Goal: Information Seeking & Learning: Check status

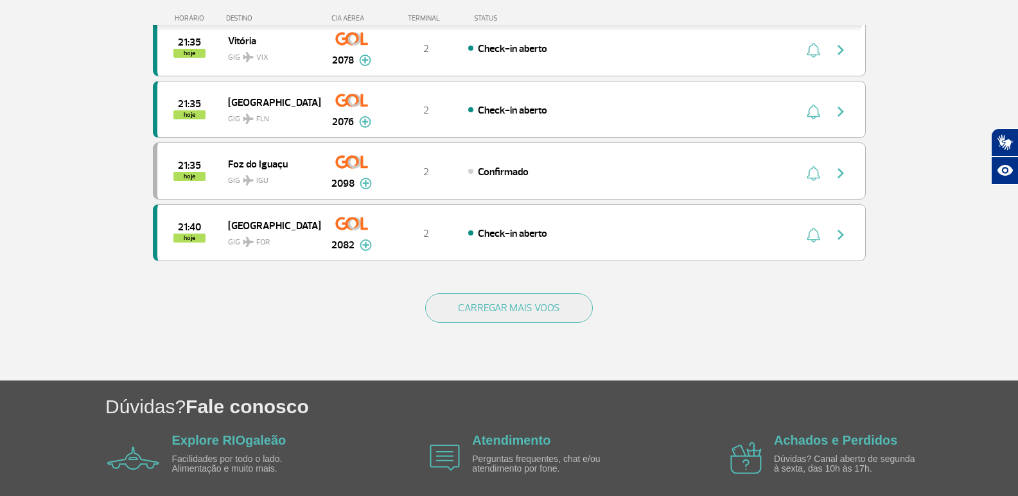
scroll to position [1187, 0]
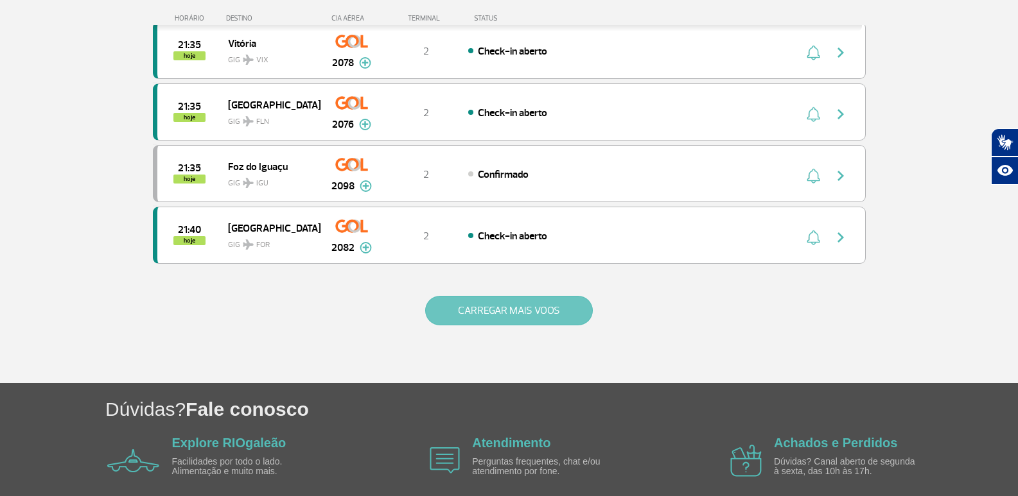
click at [558, 306] on button "CARREGAR MAIS VOOS" at bounding box center [509, 311] width 168 height 30
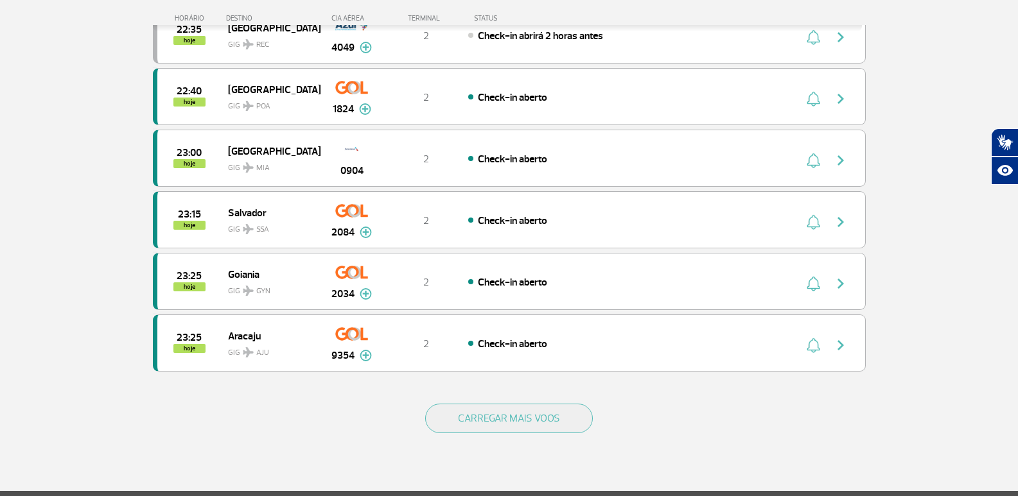
scroll to position [2344, 0]
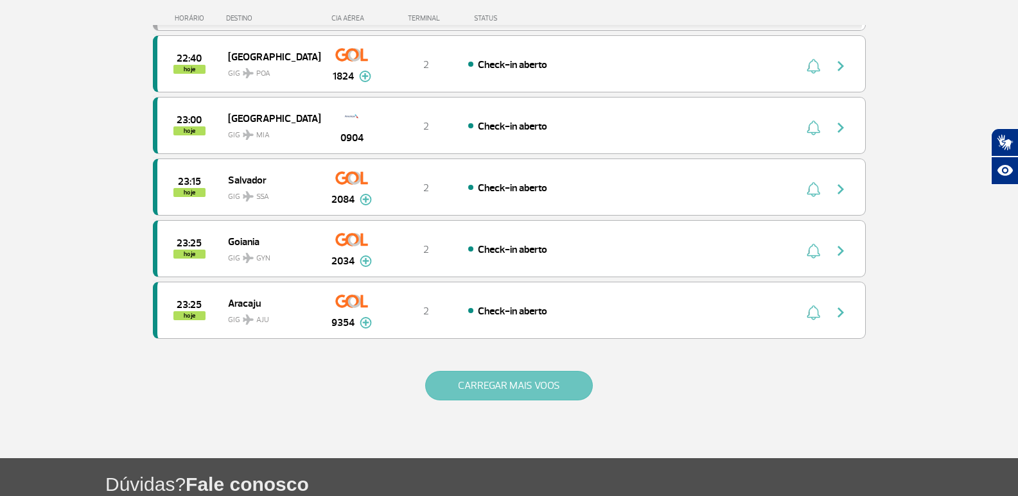
click at [515, 397] on button "CARREGAR MAIS VOOS" at bounding box center [509, 386] width 168 height 30
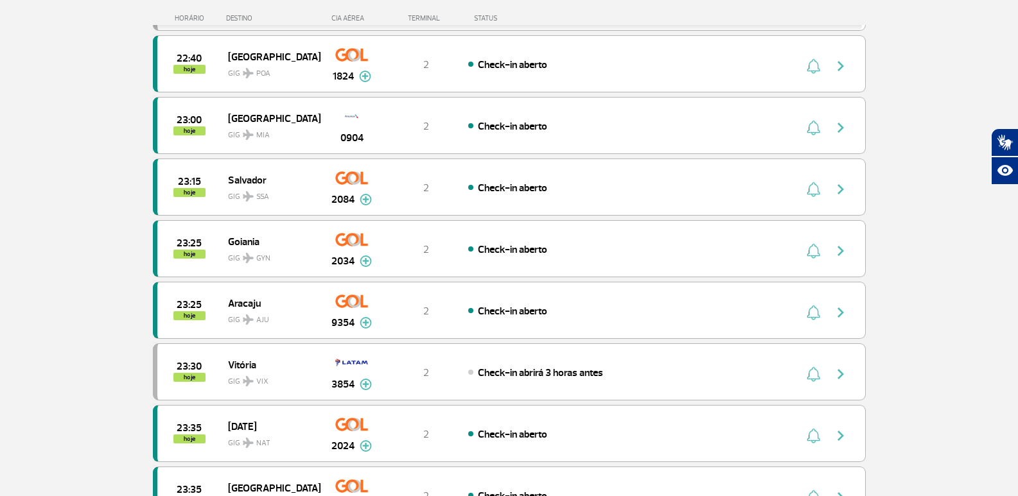
drag, startPoint x: 1004, startPoint y: 306, endPoint x: 1026, endPoint y: 301, distance: 23.1
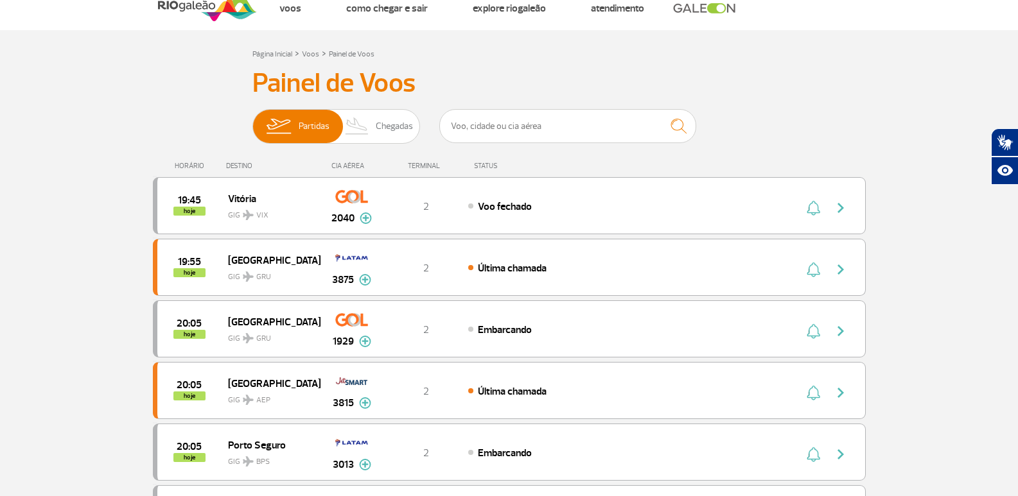
scroll to position [0, 0]
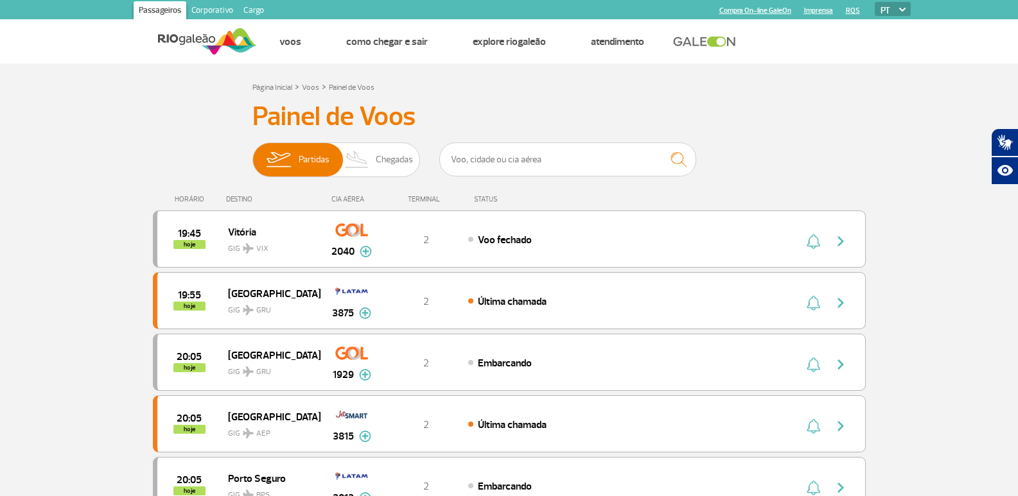
drag, startPoint x: 557, startPoint y: 165, endPoint x: 790, endPoint y: 122, distance: 237.0
click at [557, 165] on input "text" at bounding box center [567, 160] width 257 height 34
type input "jetsmart"
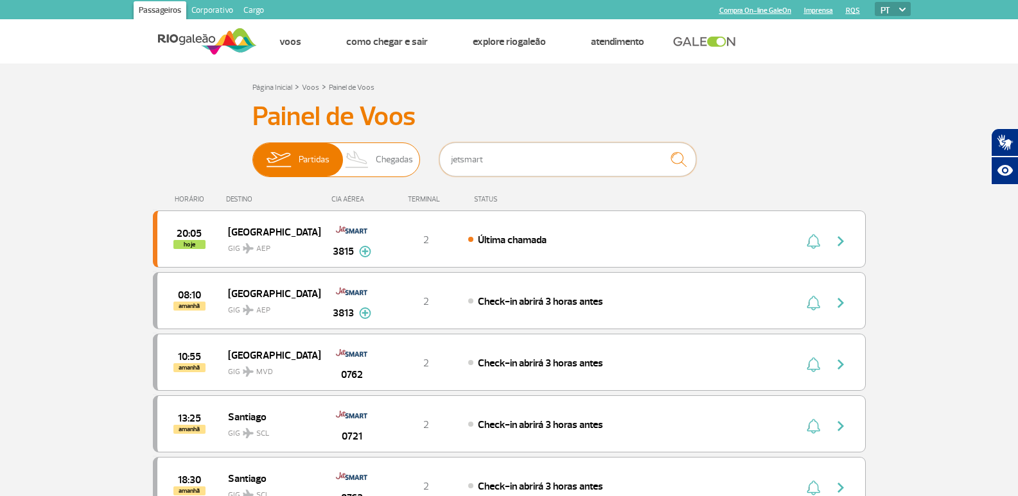
drag, startPoint x: 421, startPoint y: 164, endPoint x: 389, endPoint y: 155, distance: 32.9
click at [381, 159] on div "Partidas Chegadas jetsmart" at bounding box center [509, 162] width 514 height 39
click at [755, 123] on h3 "Painel de Voos" at bounding box center [509, 117] width 514 height 32
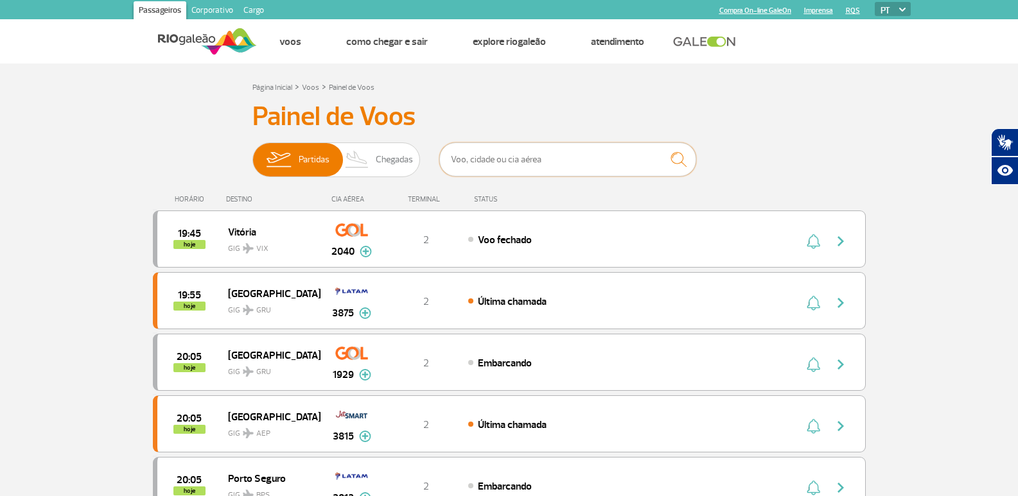
click at [606, 166] on input "text" at bounding box center [567, 160] width 257 height 34
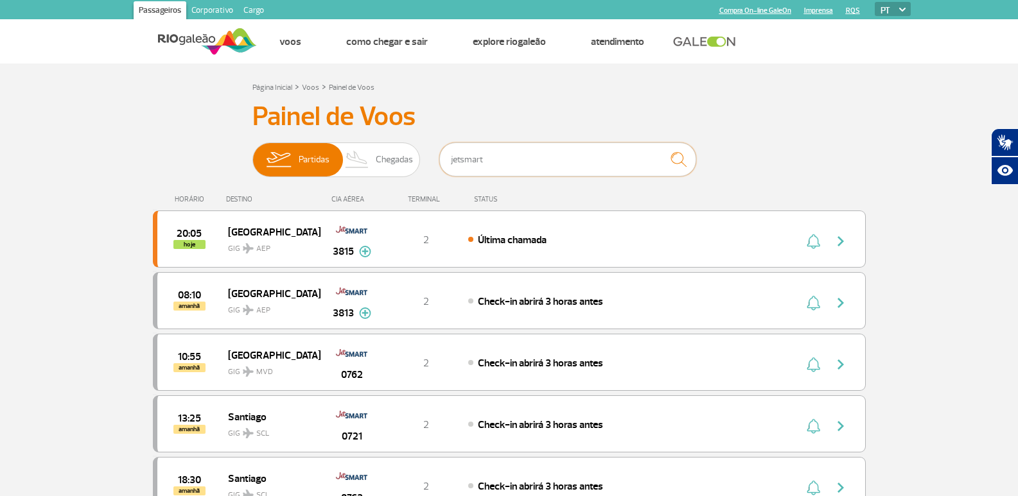
type input "jetsmart"
click at [64, 311] on section "Página Inicial > Voos > Painel de Voos Painel de Voos Partidas Chegadas jetsmar…" at bounding box center [509, 349] width 1018 height 570
click at [63, 362] on section "Página Inicial > Voos > Painel de Voos Painel de Voos Partidas Chegadas jetsmar…" at bounding box center [509, 349] width 1018 height 570
click at [758, 118] on h3 "Painel de Voos" at bounding box center [509, 117] width 514 height 32
click at [62, 257] on section "Página Inicial > Voos > Painel de Voos Painel de Voos Partidas Chegadas jetsmar…" at bounding box center [509, 349] width 1018 height 570
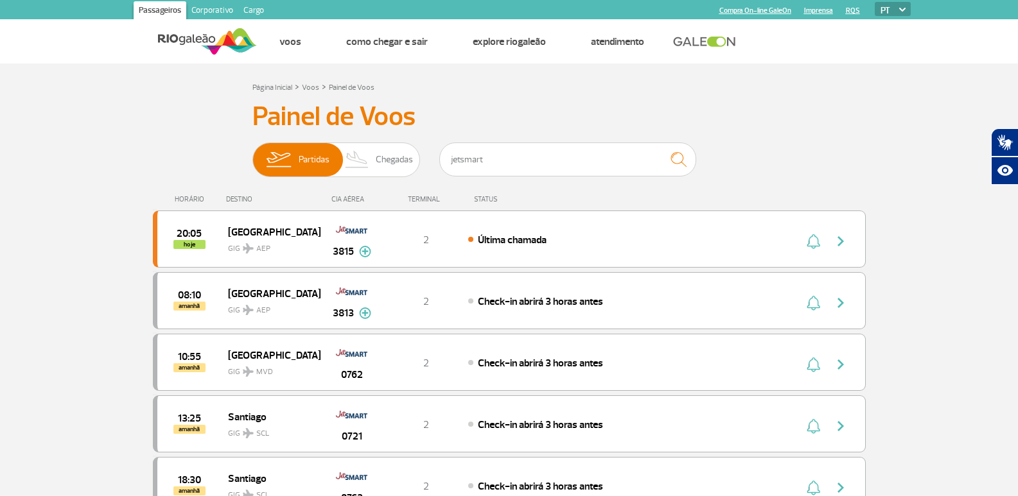
click at [653, 101] on h3 "Painel de Voos" at bounding box center [509, 117] width 514 height 32
click at [570, 229] on div "20:05 hoje [GEOGRAPHIC_DATA] GIG AEP 3815 2 Última chamada Parcerias: JetSMART …" at bounding box center [509, 239] width 713 height 57
click at [841, 243] on img "button" at bounding box center [840, 241] width 15 height 15
click at [840, 240] on img "button" at bounding box center [840, 241] width 15 height 15
drag, startPoint x: 496, startPoint y: 162, endPoint x: 439, endPoint y: 166, distance: 57.3
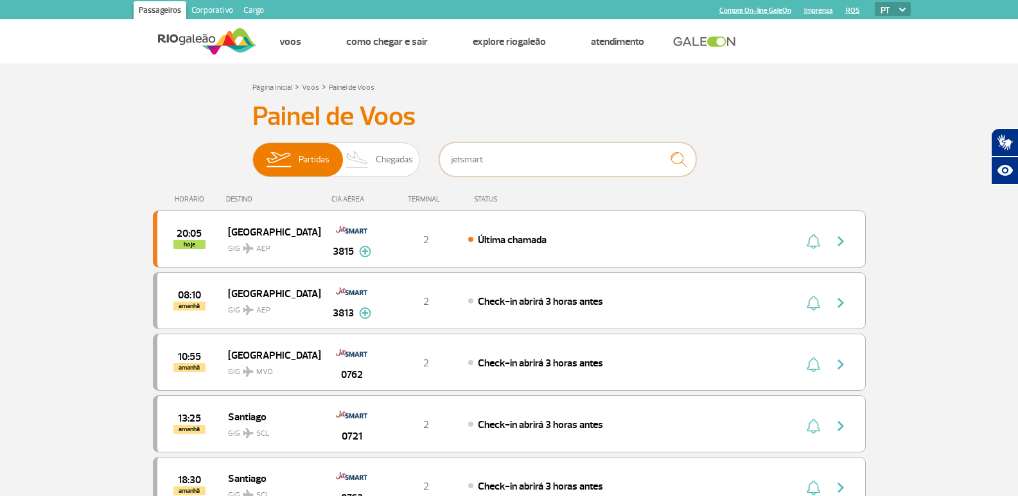
click at [439, 166] on div "jetsmart" at bounding box center [567, 162] width 257 height 39
click at [526, 157] on input "jetsmart" at bounding box center [567, 160] width 257 height 34
click at [91, 280] on section "Página Inicial > Voos > Painel de Voos Painel de Voos Partidas Chegadas jetsmar…" at bounding box center [509, 349] width 1018 height 570
drag, startPoint x: 474, startPoint y: 166, endPoint x: 356, endPoint y: 155, distance: 118.7
click at [347, 158] on div "Partidas Chegadas jetsmart" at bounding box center [509, 162] width 514 height 39
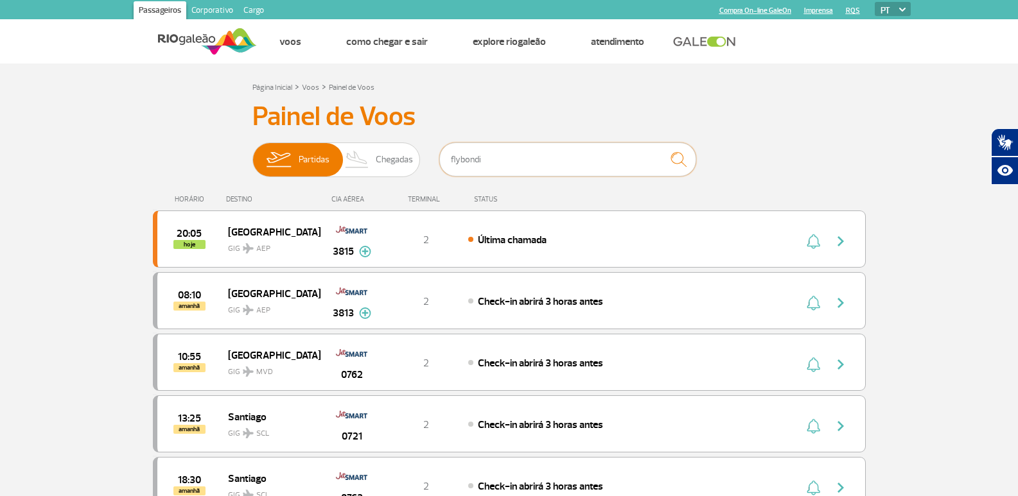
type input "flybondi"
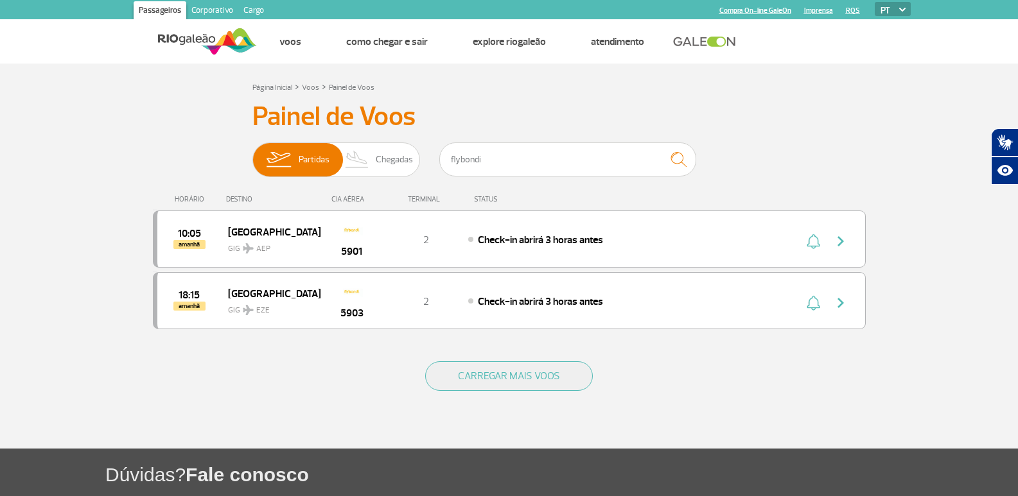
click at [839, 105] on div "Painel de Voos Partidas Chegadas flybondi 10:05 amanhã [GEOGRAPHIC_DATA] GIG AE…" at bounding box center [509, 223] width 713 height 245
drag, startPoint x: 458, startPoint y: 169, endPoint x: 419, endPoint y: 171, distance: 39.9
click at [428, 174] on div "Partidas Chegadas flybondi" at bounding box center [509, 162] width 514 height 39
click at [698, 92] on div "Página Inicial > Voos > Painel de Voos" at bounding box center [509, 86] width 514 height 15
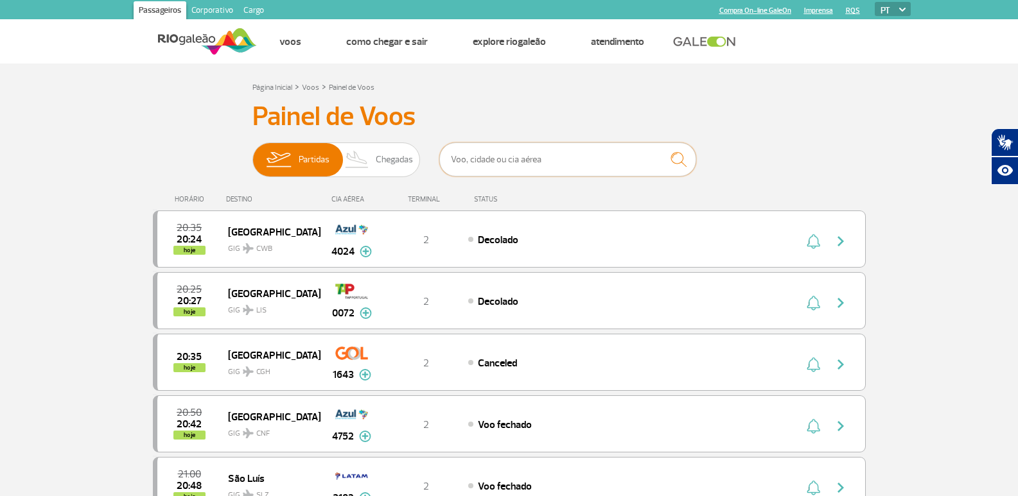
drag, startPoint x: 538, startPoint y: 164, endPoint x: 687, endPoint y: 127, distance: 153.6
click at [538, 164] on input "text" at bounding box center [567, 160] width 257 height 34
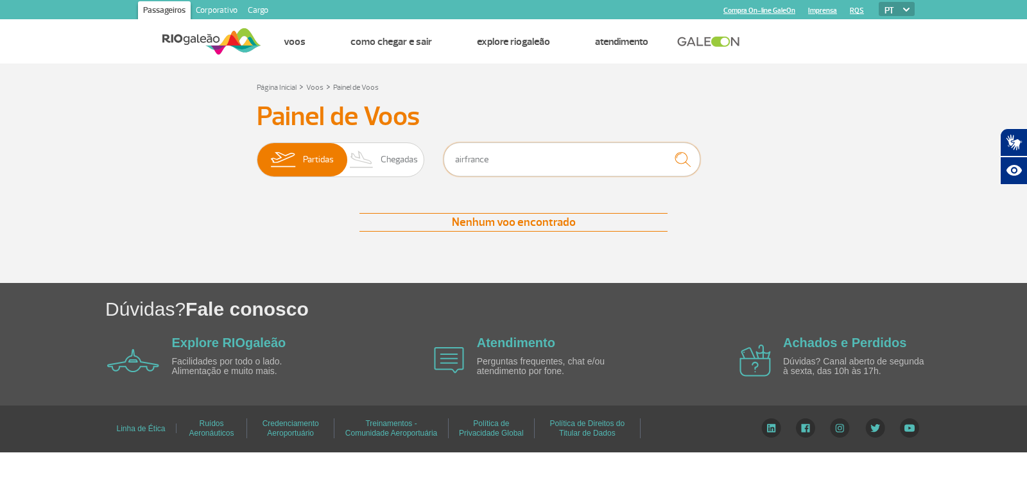
drag, startPoint x: 498, startPoint y: 169, endPoint x: 462, endPoint y: 152, distance: 39.9
click at [439, 164] on div "Partidas Chegadas airfrance" at bounding box center [514, 162] width 514 height 39
type input "[GEOGRAPHIC_DATA]"
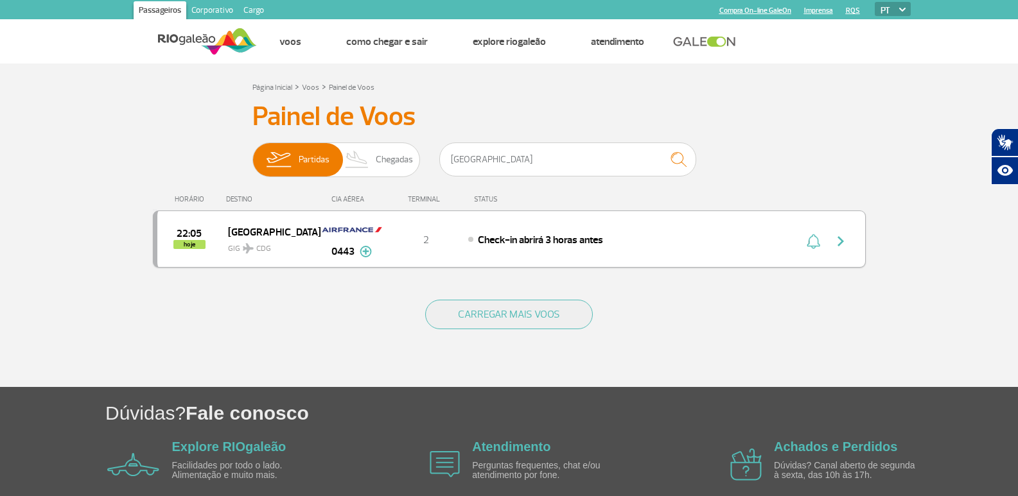
click at [691, 245] on div "Check-in abrirá 3 horas antes" at bounding box center [609, 239] width 283 height 14
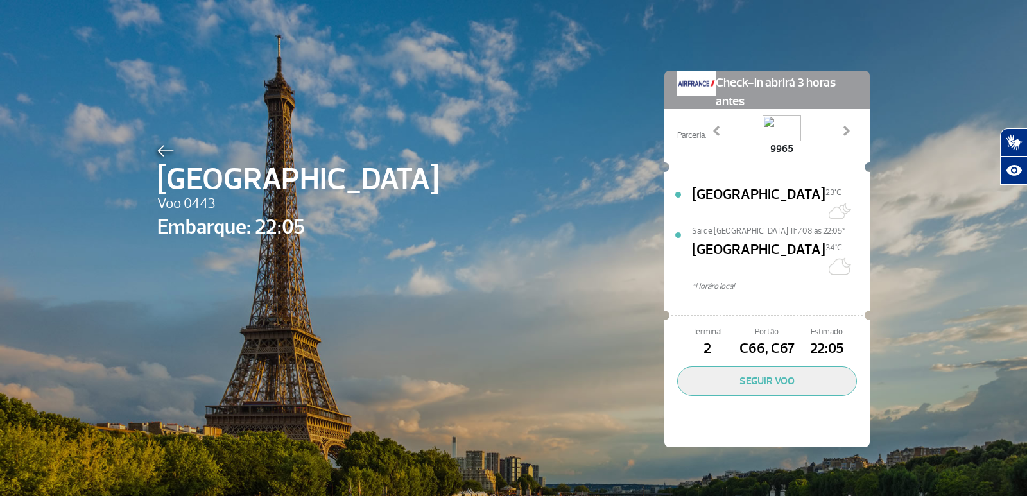
click at [151, 153] on div "Paris Voo 0443 Embarque: 22:05 Check-in abrirá 3 horas antes Parceria: 1612 241…" at bounding box center [514, 240] width 732 height 480
click at [160, 150] on img at bounding box center [165, 151] width 17 height 12
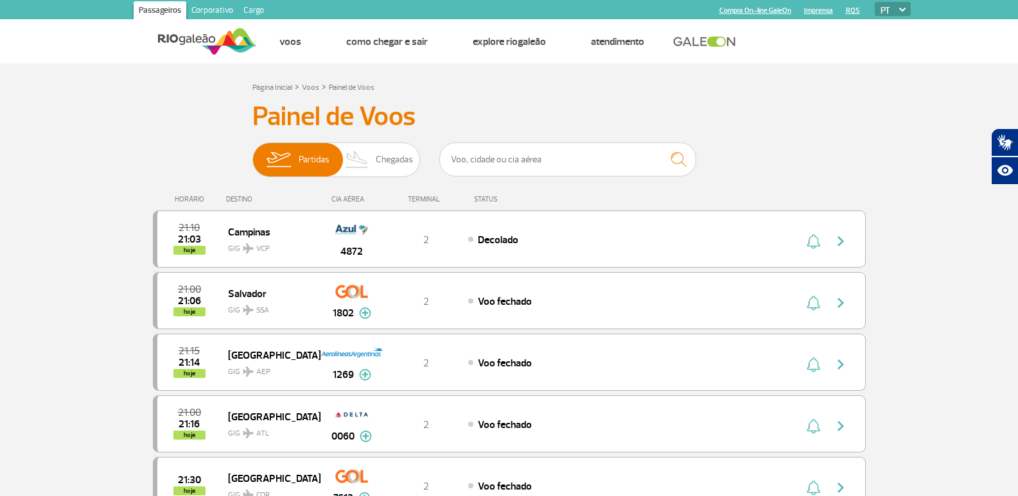
click at [388, 159] on span "Chegadas" at bounding box center [394, 159] width 37 height 33
click at [252, 153] on input "Partidas Chegadas" at bounding box center [252, 153] width 0 height 0
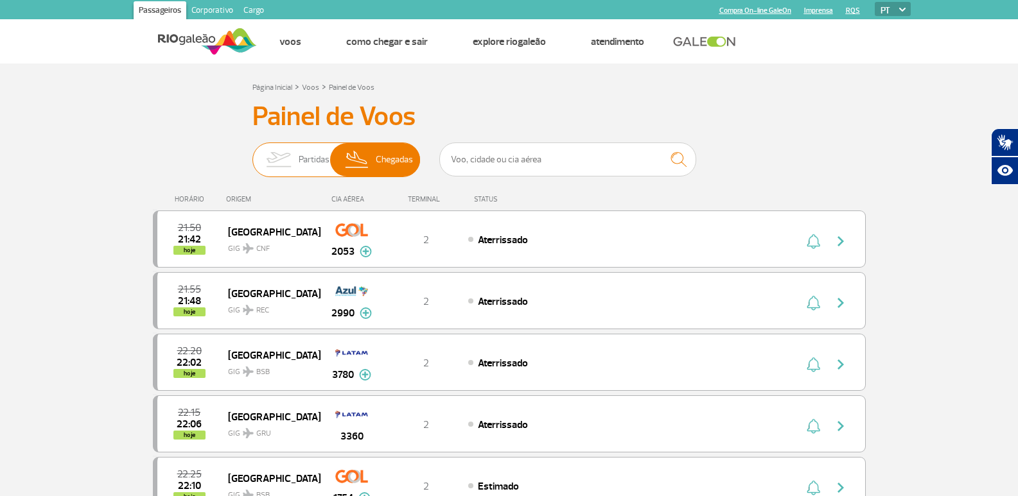
click at [297, 161] on img at bounding box center [278, 159] width 40 height 33
click at [252, 153] on input "Partidas Chegadas" at bounding box center [252, 153] width 0 height 0
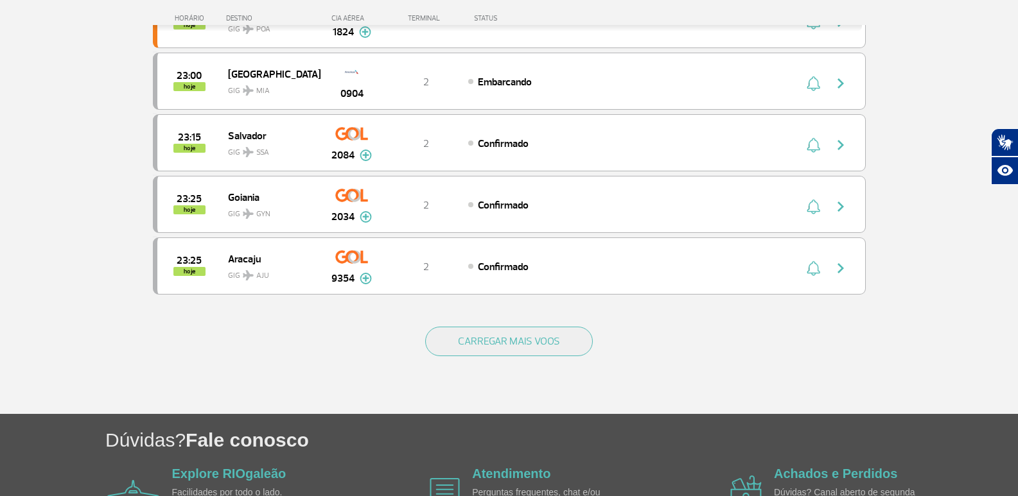
scroll to position [1092, 0]
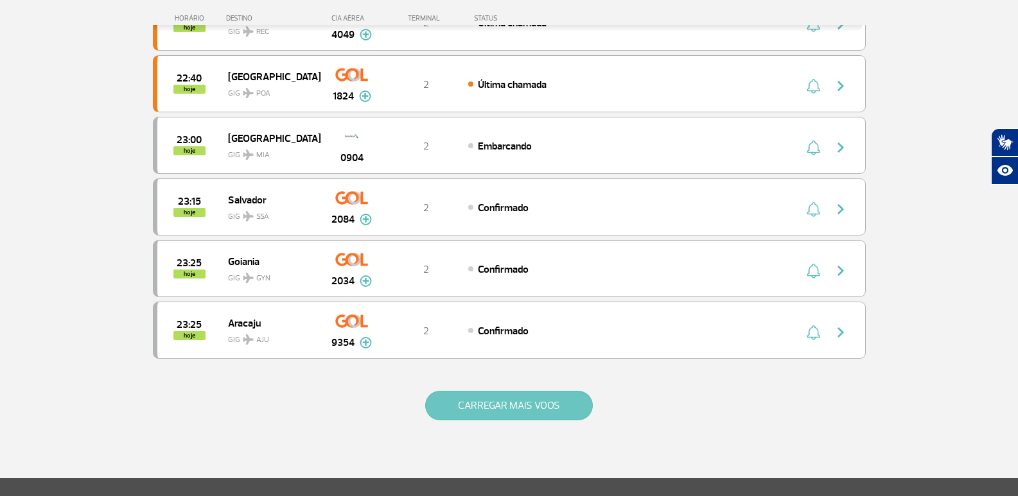
click at [478, 410] on button "CARREGAR MAIS VOOS" at bounding box center [509, 406] width 168 height 30
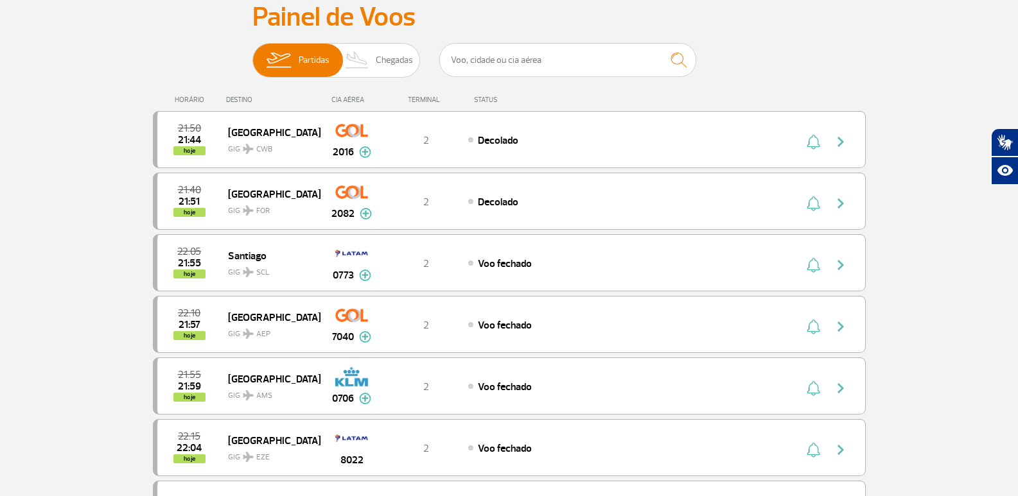
scroll to position [0, 0]
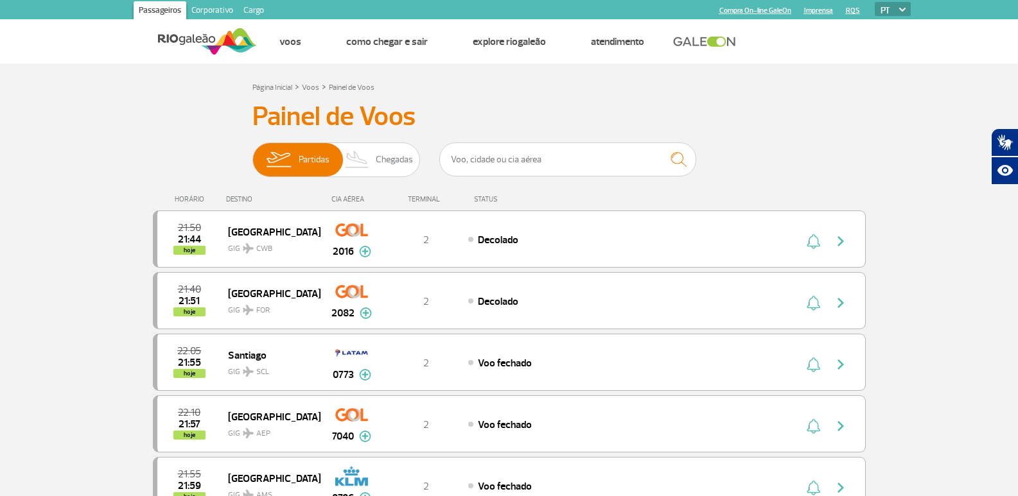
drag, startPoint x: 672, startPoint y: 117, endPoint x: 684, endPoint y: 116, distance: 12.2
click at [672, 117] on h3 "Painel de Voos" at bounding box center [509, 117] width 514 height 32
